Goal: Entertainment & Leisure: Consume media (video, audio)

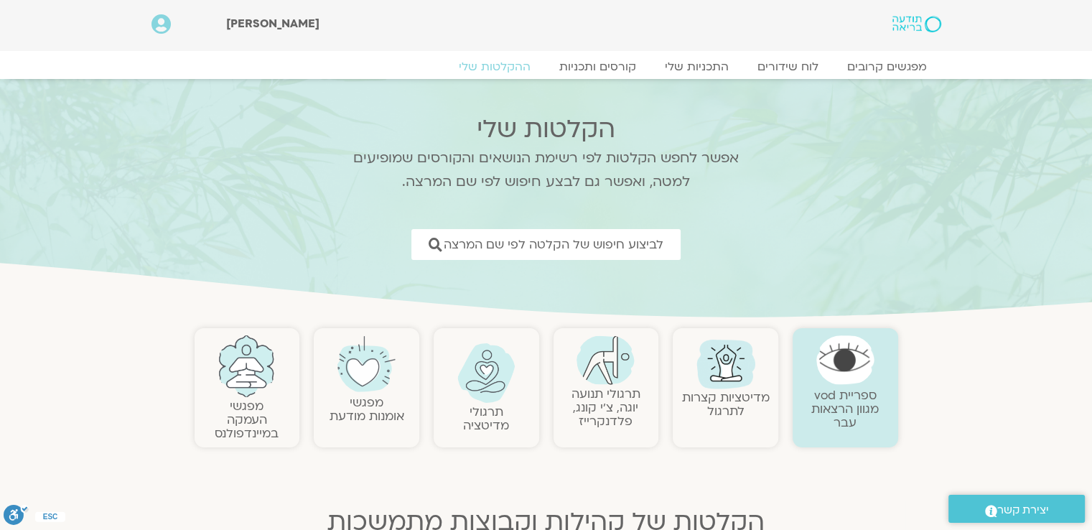
click at [610, 364] on img at bounding box center [606, 360] width 58 height 50
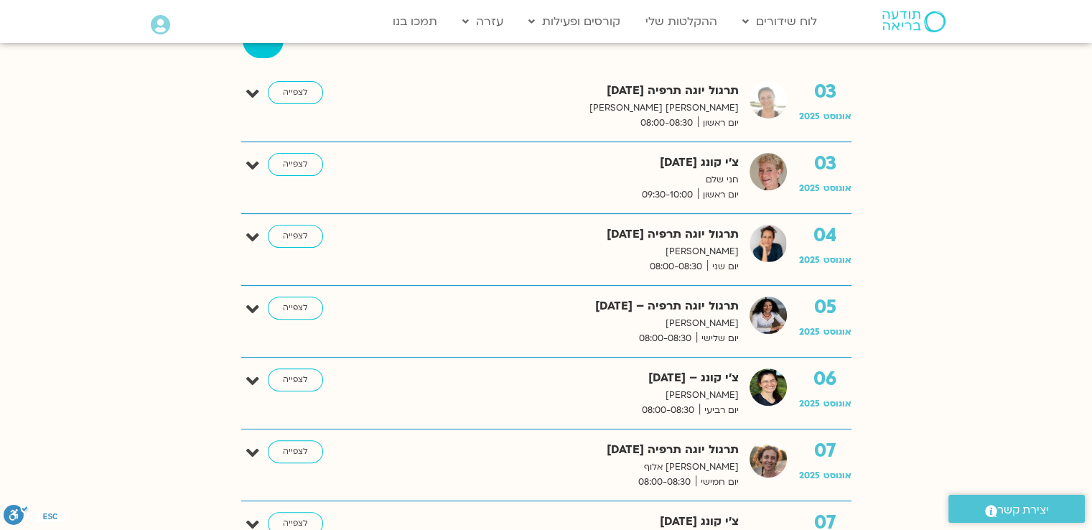
scroll to position [503, 0]
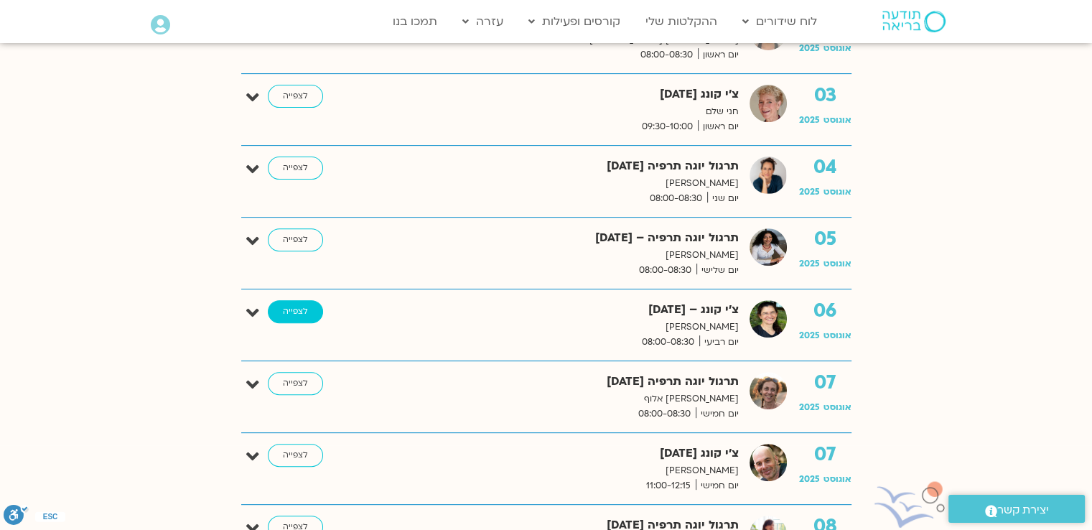
click at [277, 305] on link "לצפייה" at bounding box center [295, 311] width 55 height 23
